Goal: Information Seeking & Learning: Check status

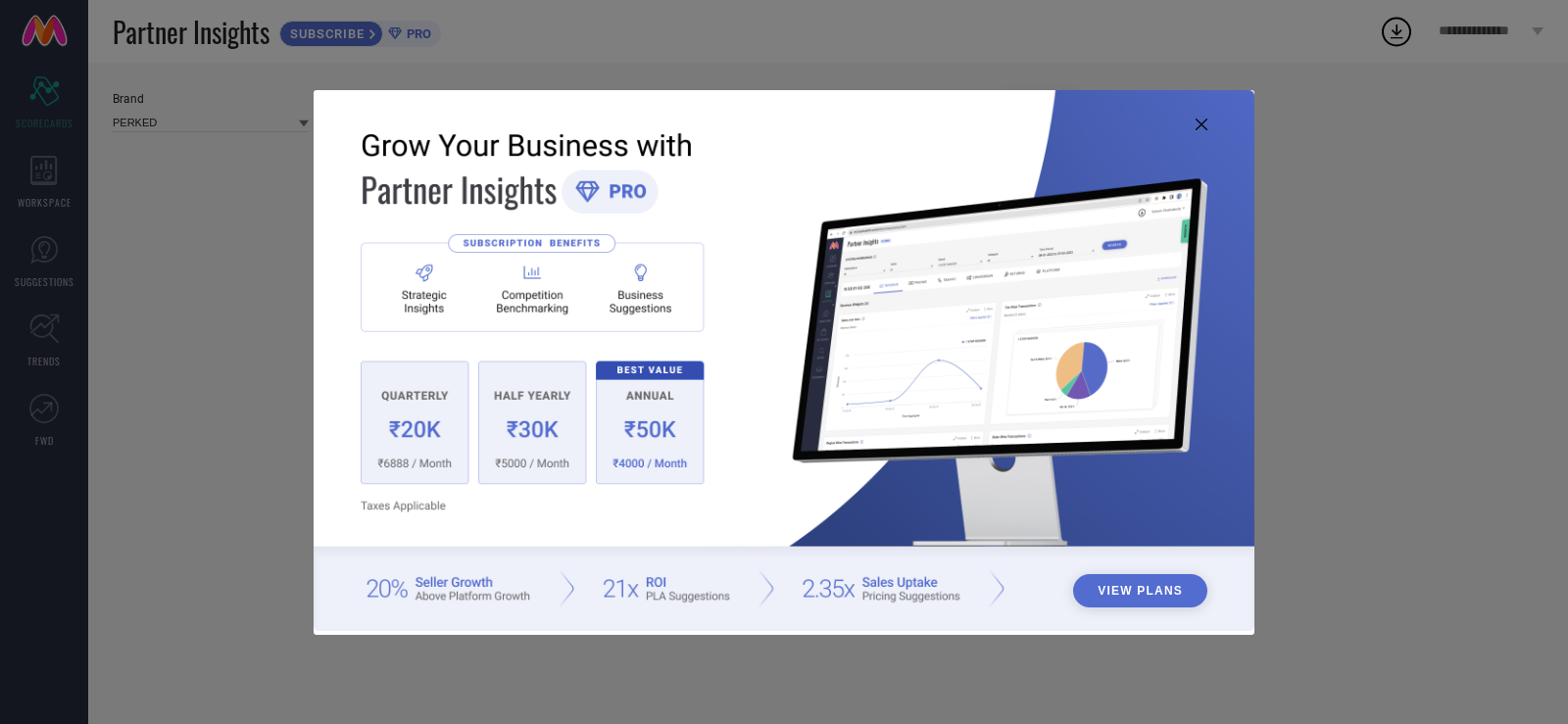
type input "All"
click at [1200, 120] on icon at bounding box center [1201, 124] width 12 height 12
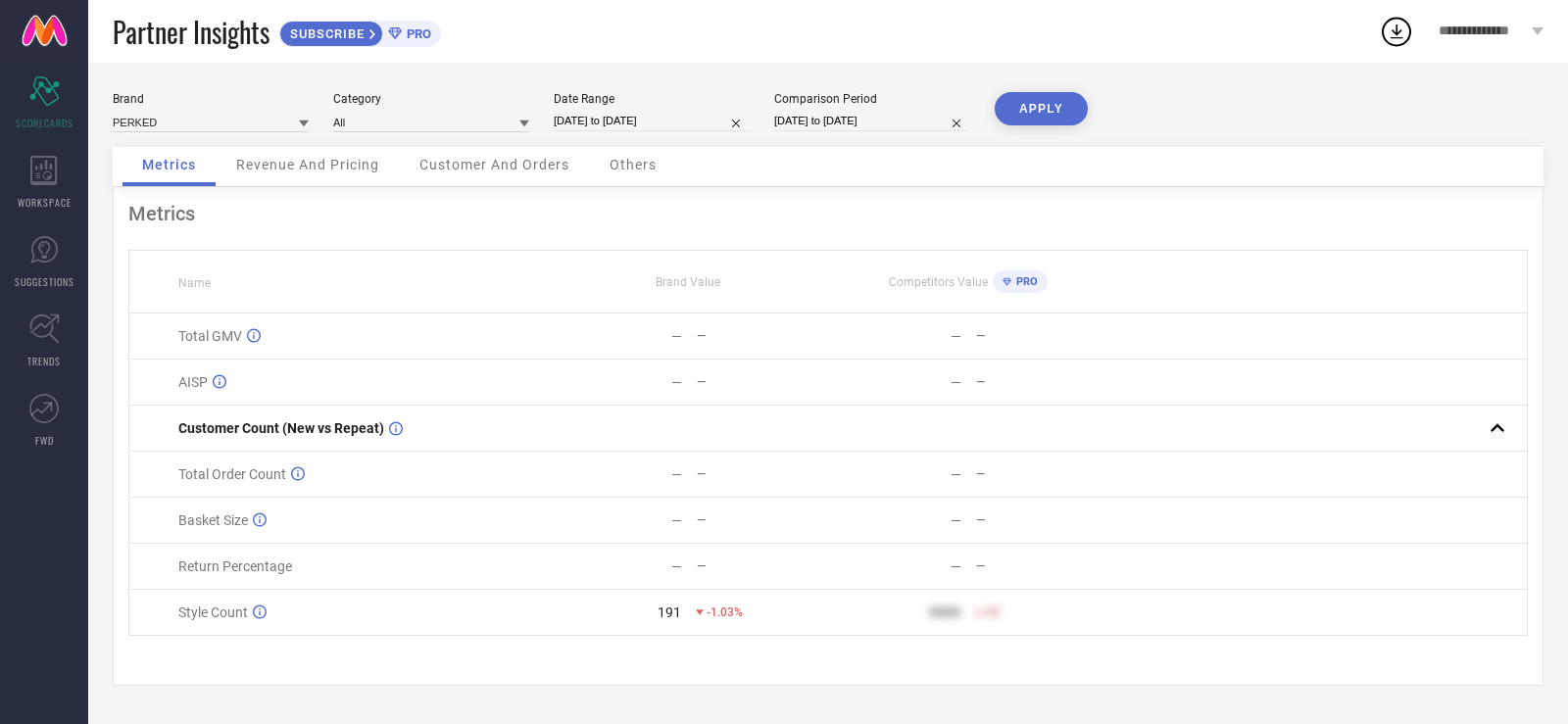
click at [265, 162] on span "Revenue And Pricing" at bounding box center [308, 165] width 143 height 16
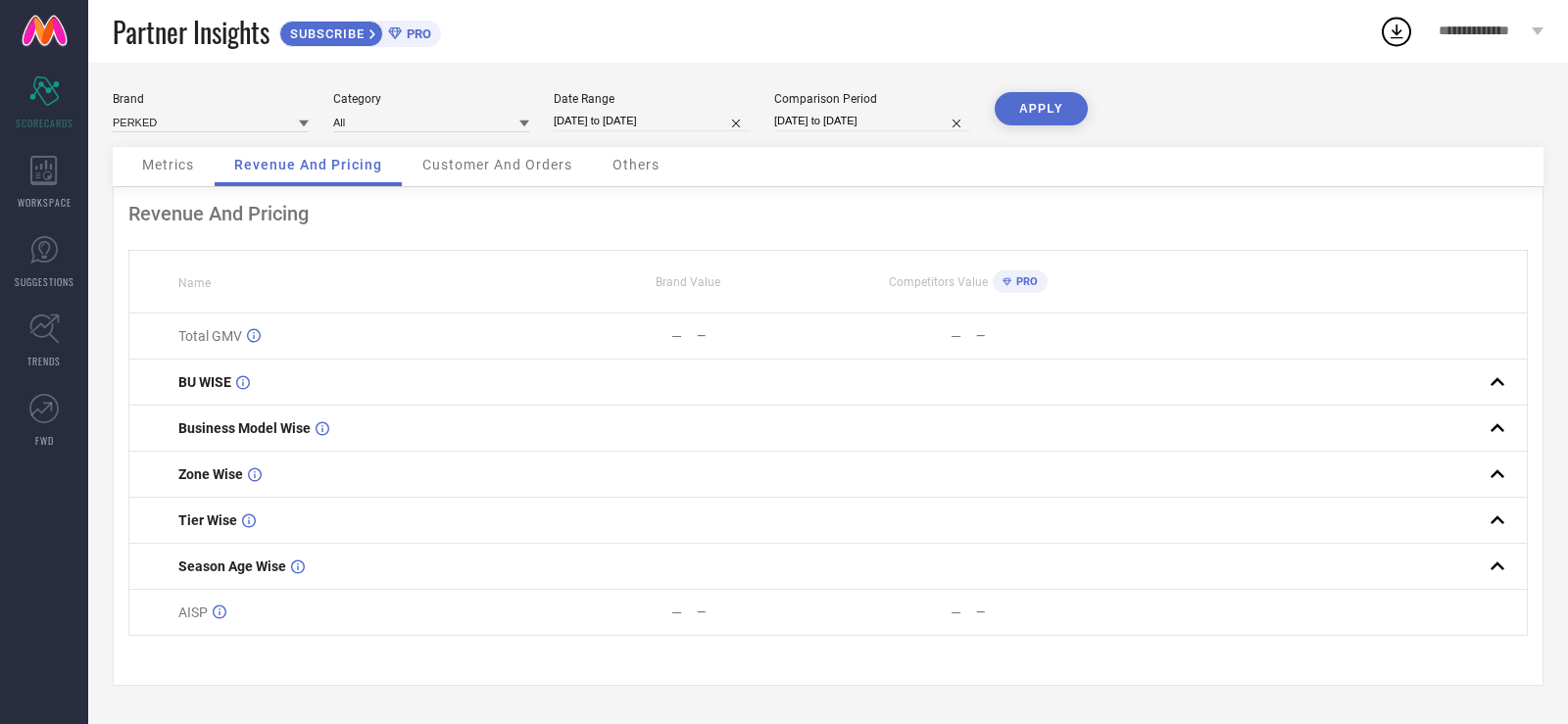
click at [478, 163] on span "Customer And Orders" at bounding box center [497, 165] width 150 height 16
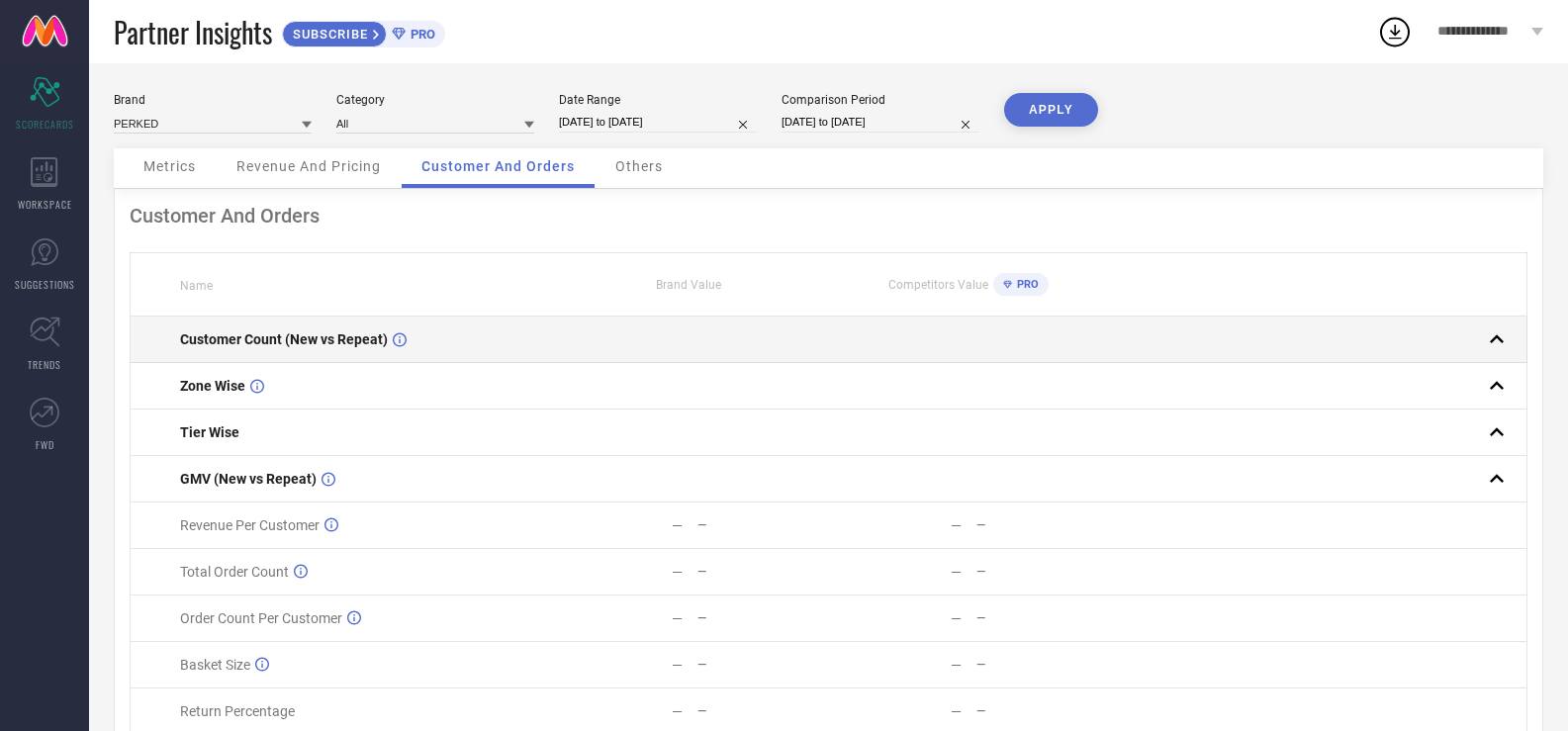
click at [433, 341] on div "Customer Count (New vs Repeat)" at bounding box center [364, 339] width 368 height 16
click at [1483, 339] on rect at bounding box center [1497, 339] width 28 height 28
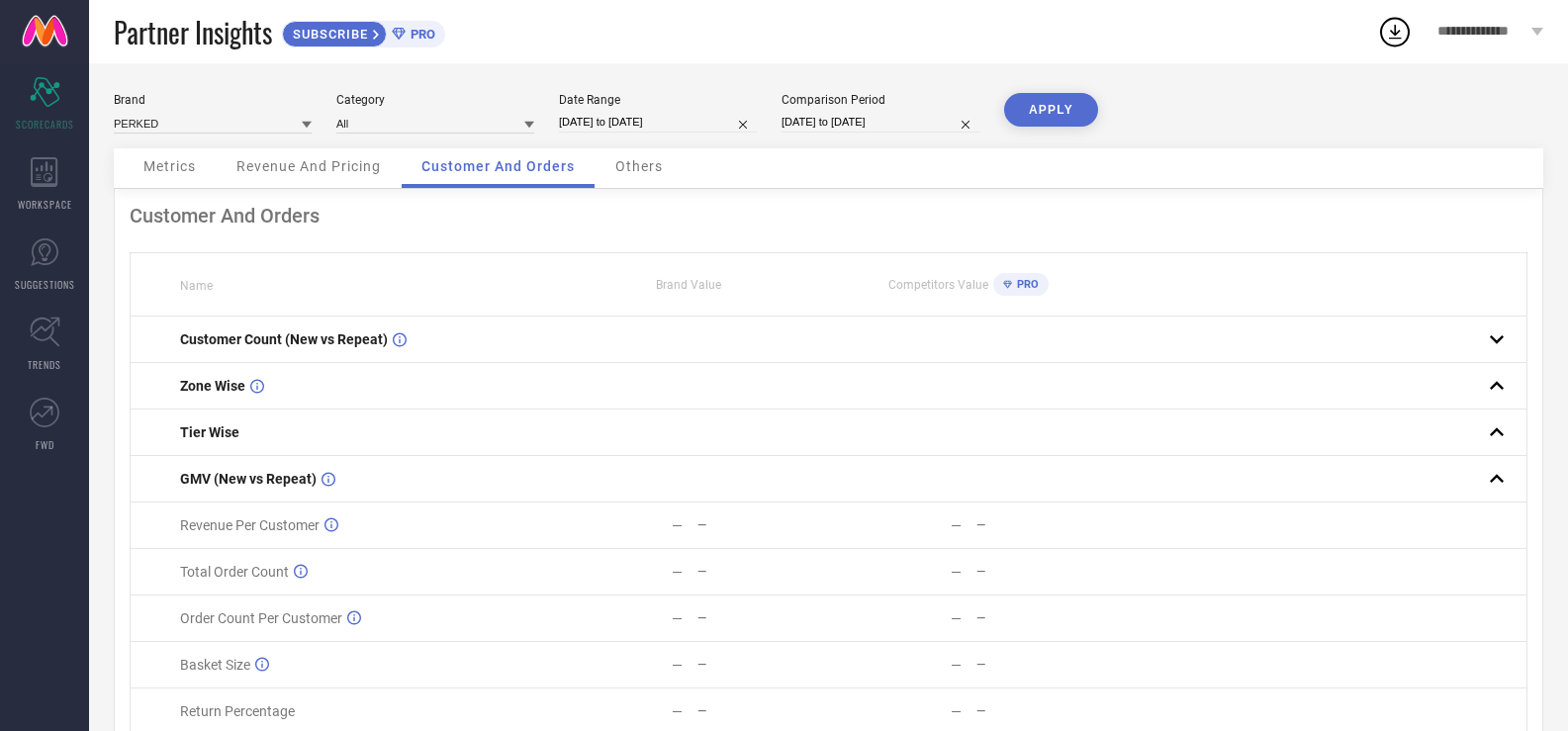
click at [207, 164] on div "Metrics" at bounding box center [169, 168] width 92 height 40
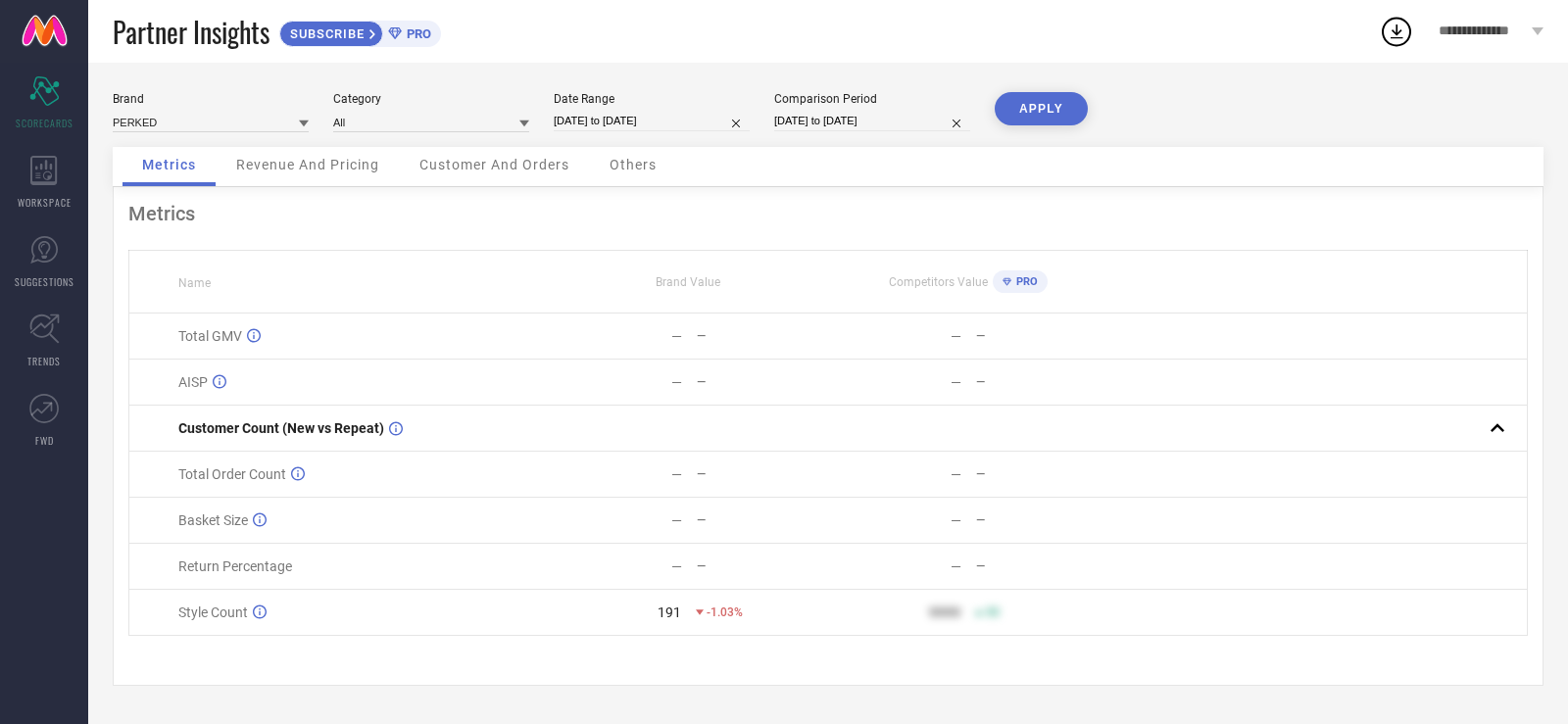
click at [289, 169] on span "Revenue And Pricing" at bounding box center [308, 165] width 143 height 16
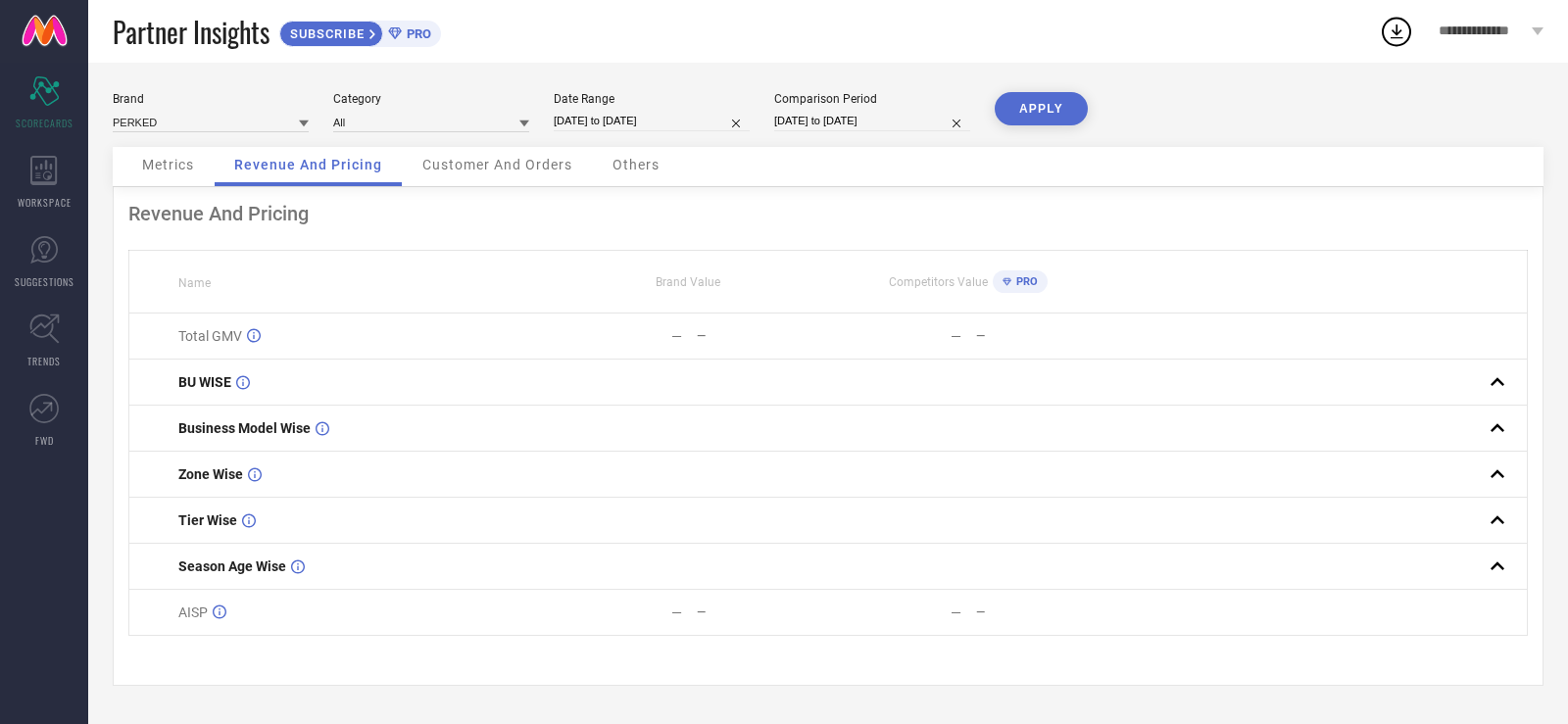
click at [161, 169] on span "Metrics" at bounding box center [168, 165] width 52 height 16
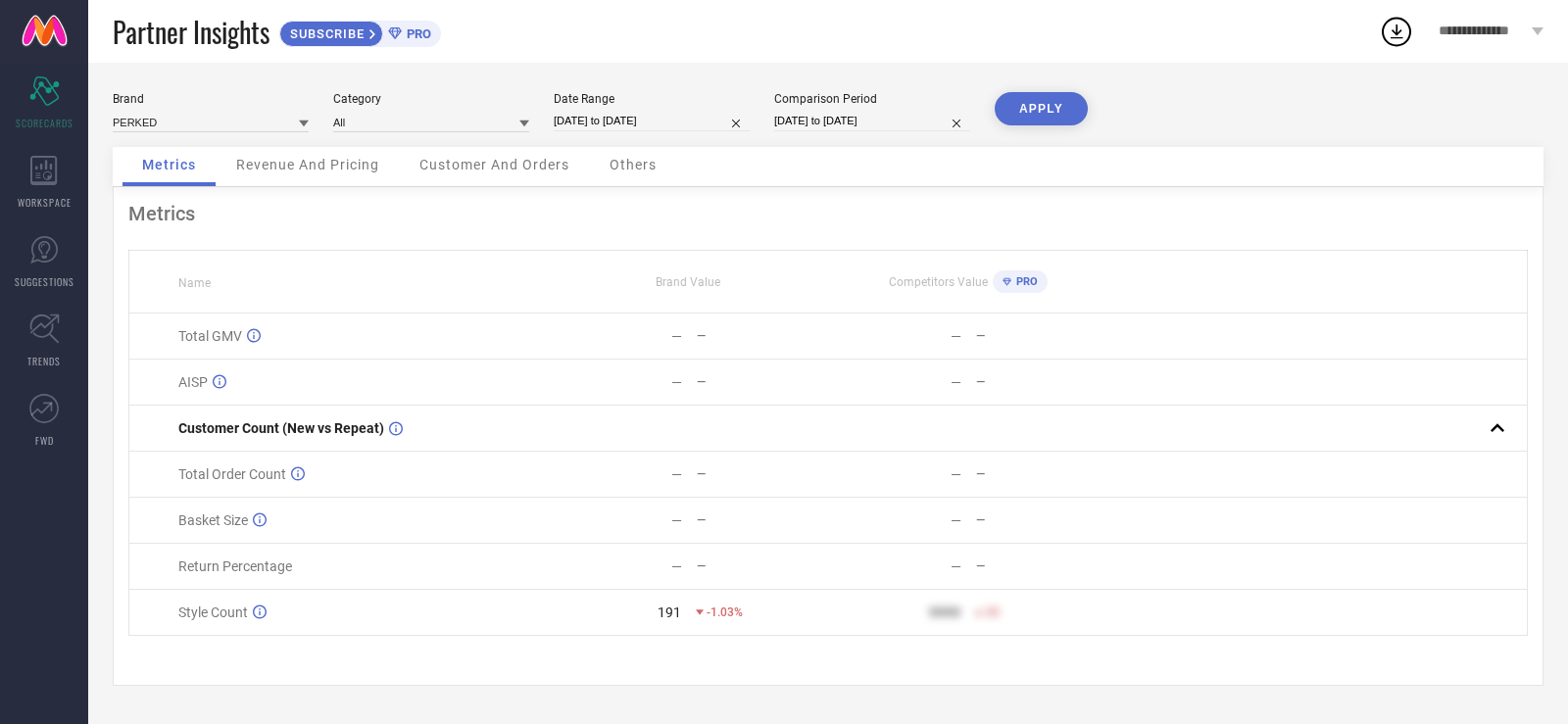
click at [329, 166] on span "Revenue And Pricing" at bounding box center [308, 165] width 143 height 16
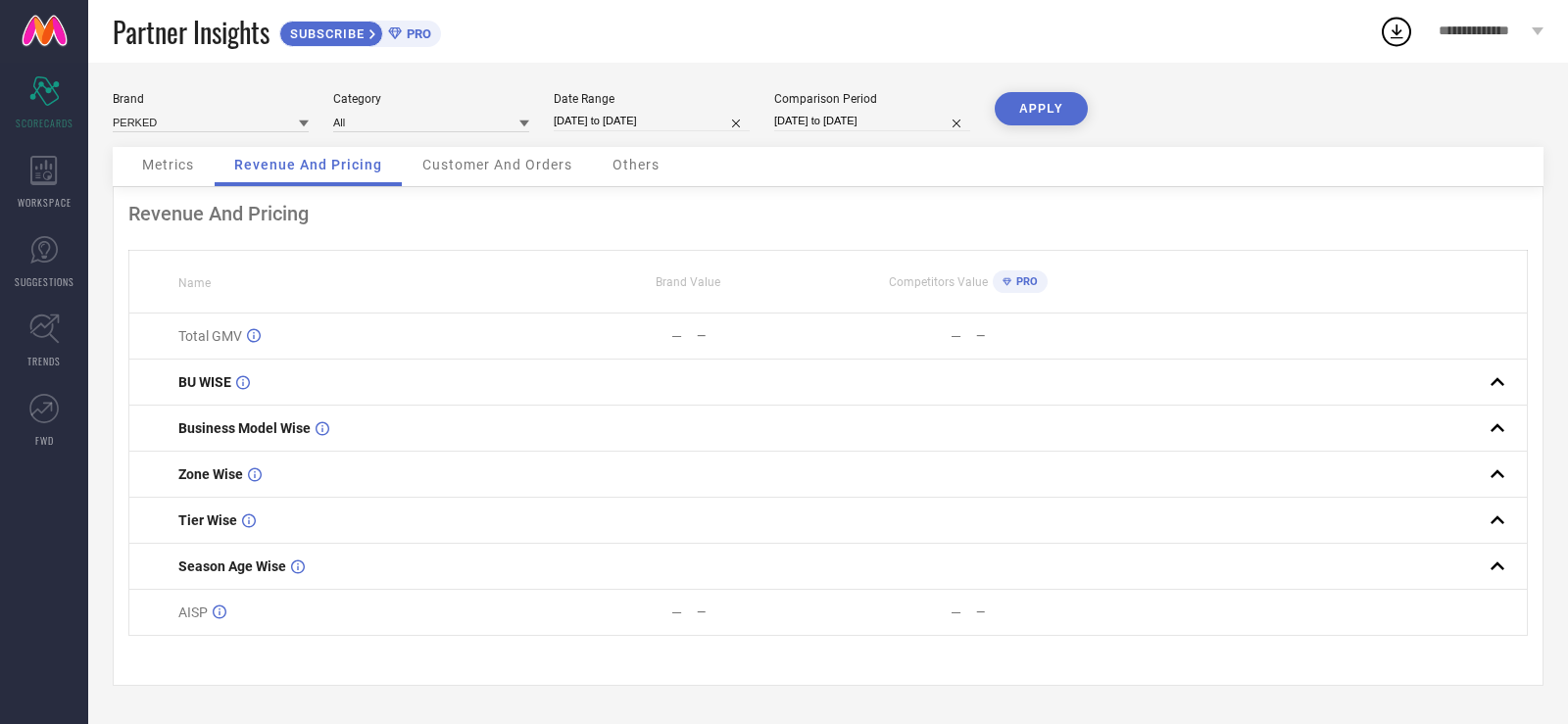
click at [510, 175] on div "Customer And Orders" at bounding box center [497, 167] width 189 height 39
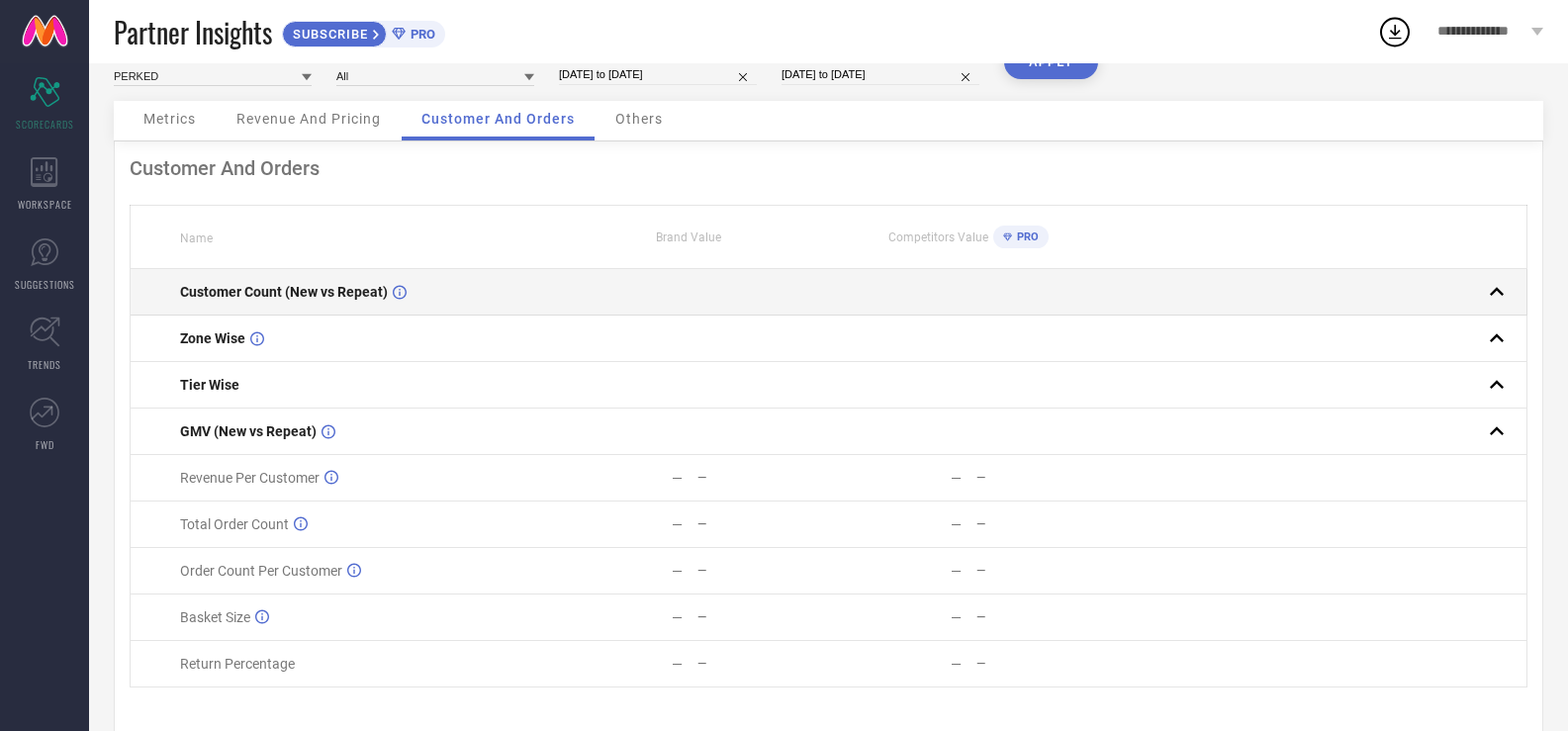
scroll to position [94, 0]
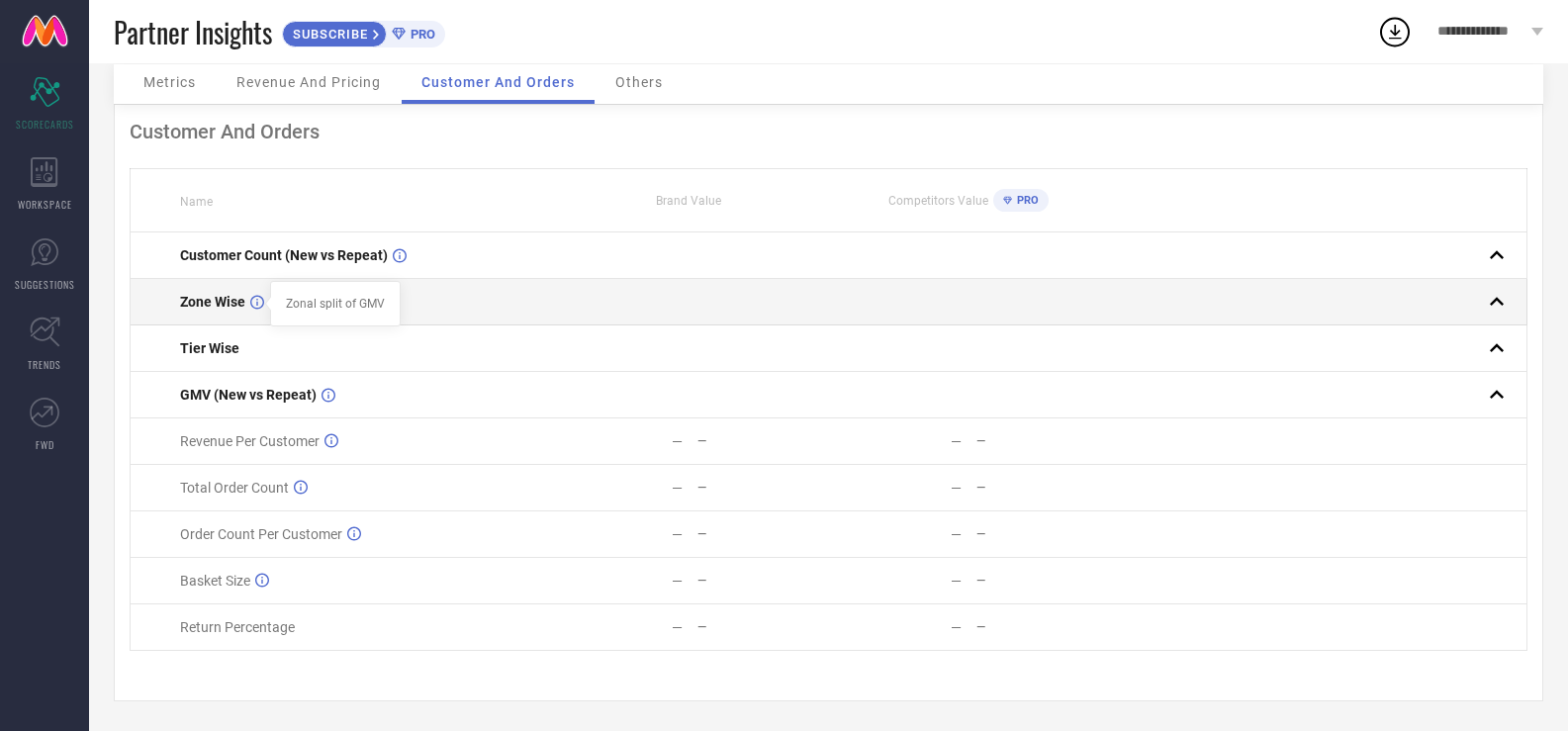
click at [240, 294] on span "Zone Wise" at bounding box center [213, 302] width 65 height 16
